Goal: Understand process/instructions

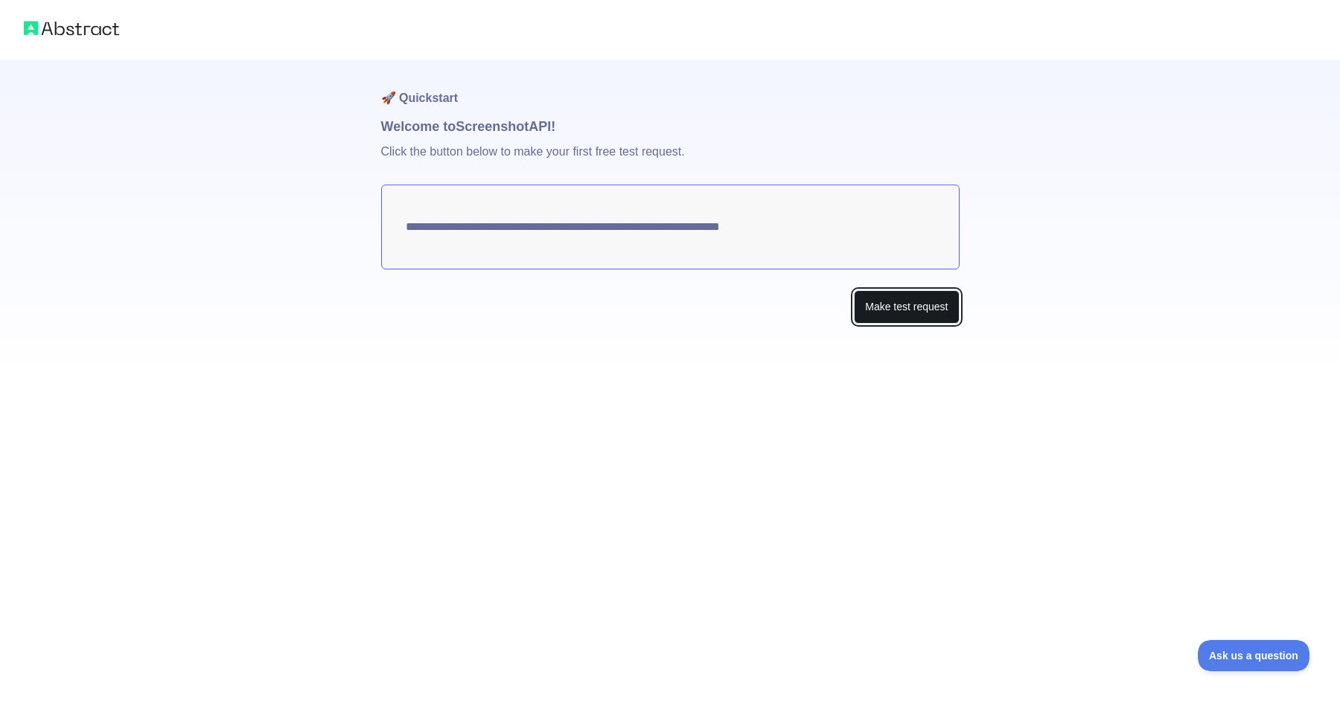
click at [886, 318] on button "Make test request" at bounding box center [906, 306] width 105 height 33
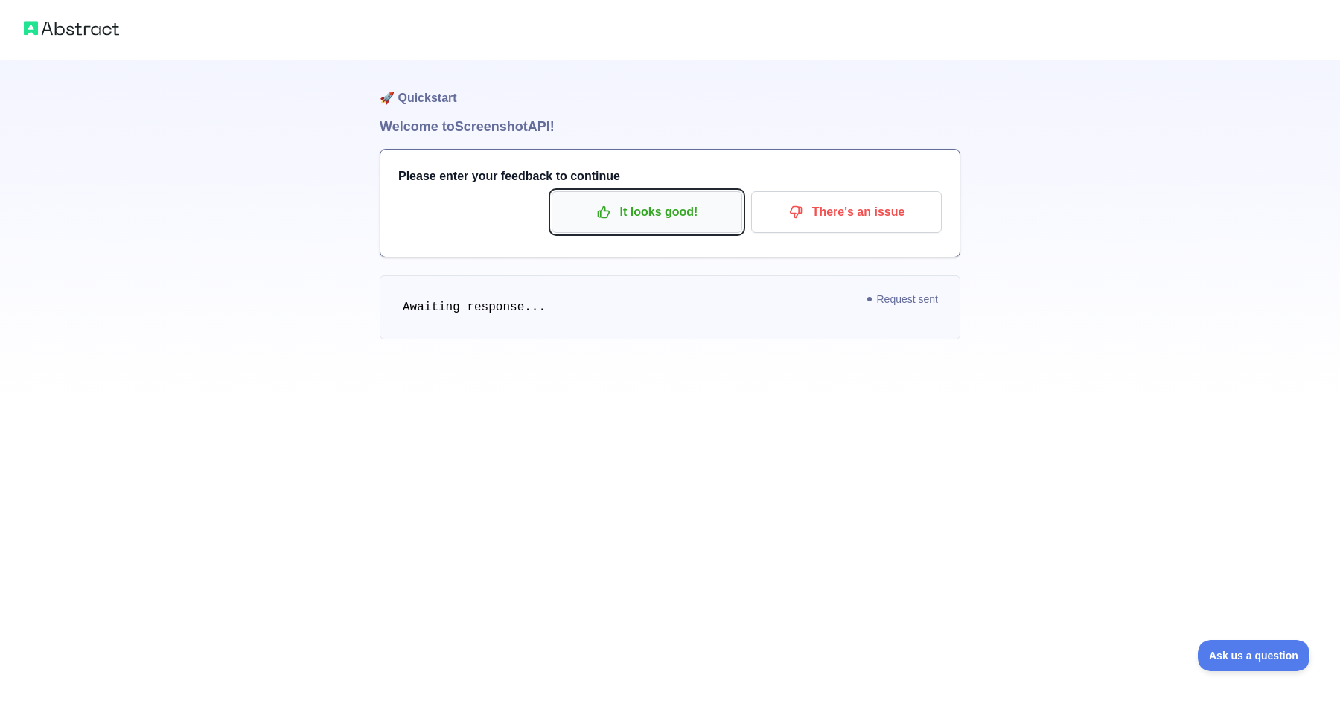
click at [682, 216] on p "It looks good!" at bounding box center [647, 212] width 168 height 25
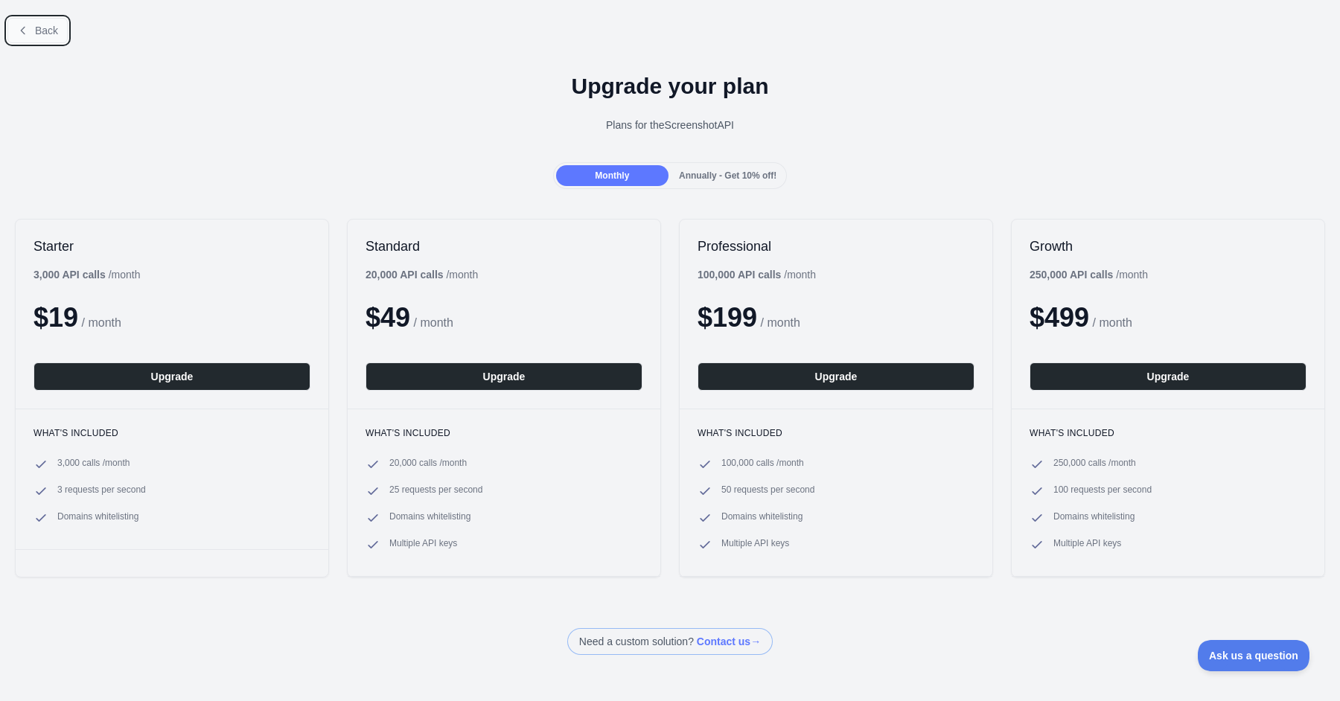
click at [51, 42] on button "Back" at bounding box center [37, 30] width 60 height 25
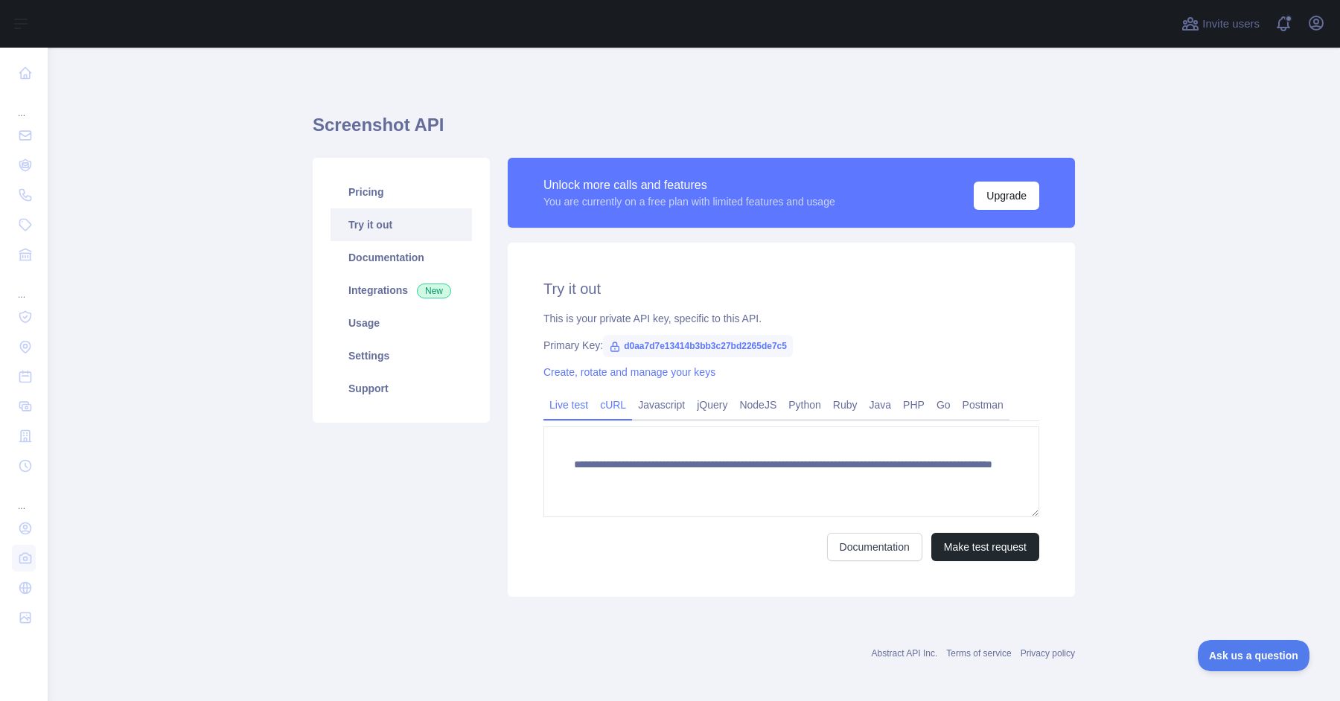
click at [607, 405] on link "cURL" at bounding box center [613, 405] width 38 height 24
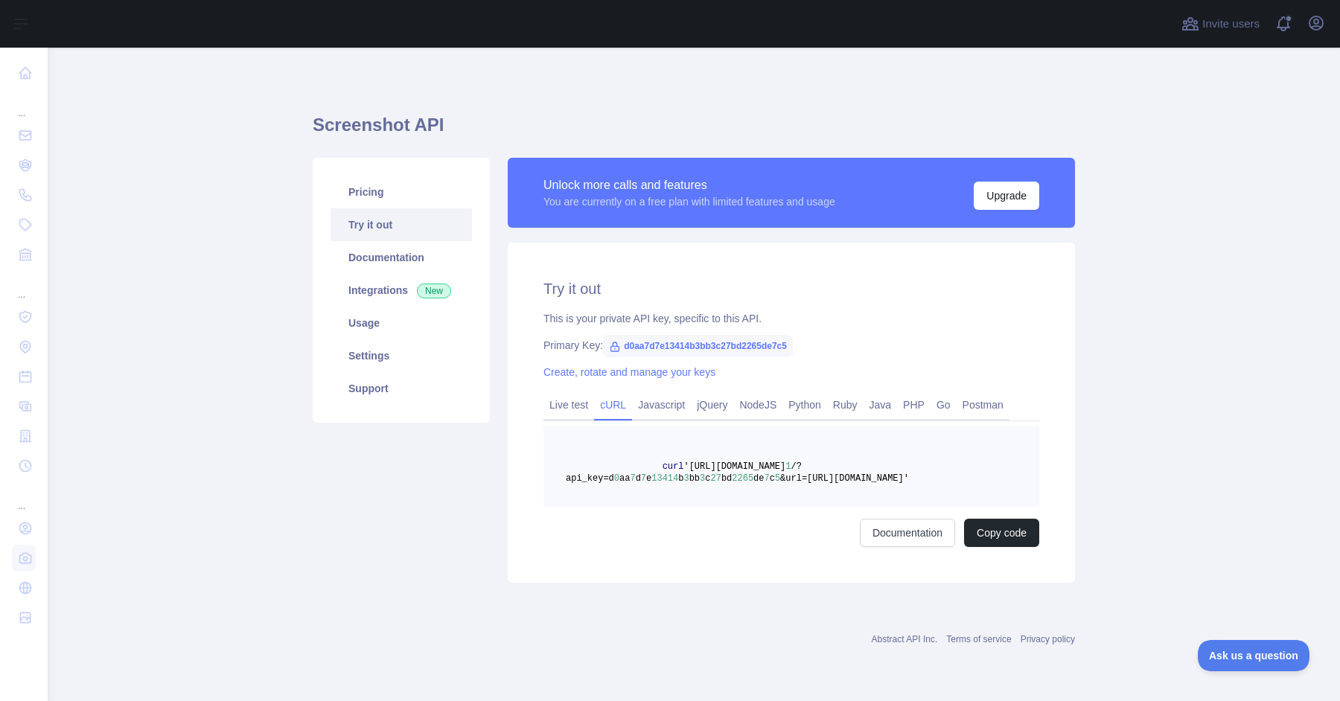
drag, startPoint x: 969, startPoint y: 477, endPoint x: 696, endPoint y: 470, distance: 273.3
click at [696, 470] on pre "curl '[URL][DOMAIN_NAME] 1 /?api_key=d 0 aa 7 d 7 e 13414 b 3 bb 3 c 27 bd 2265…" at bounding box center [791, 467] width 496 height 80
copy span "[URL][DOMAIN_NAME] 1 /?api_key=d 0 aa 7 d 7 e 13414 b 3 bb 3 c 27 bd 2265 de 7 …"
